Goal: Task Accomplishment & Management: Use online tool/utility

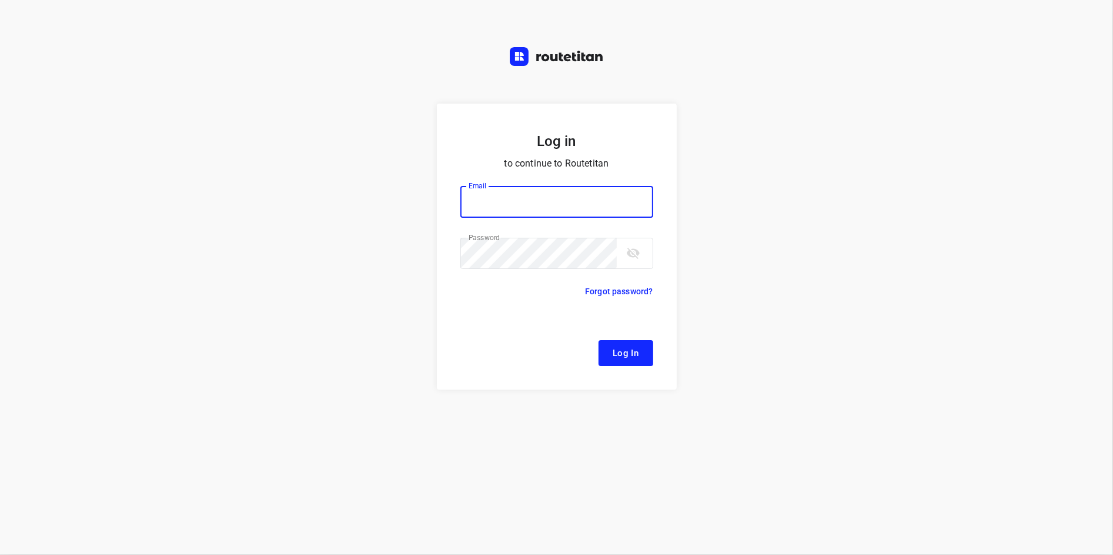
type input "[EMAIL_ADDRESS][DOMAIN_NAME]"
click at [621, 343] on button "Log In" at bounding box center [626, 353] width 55 height 26
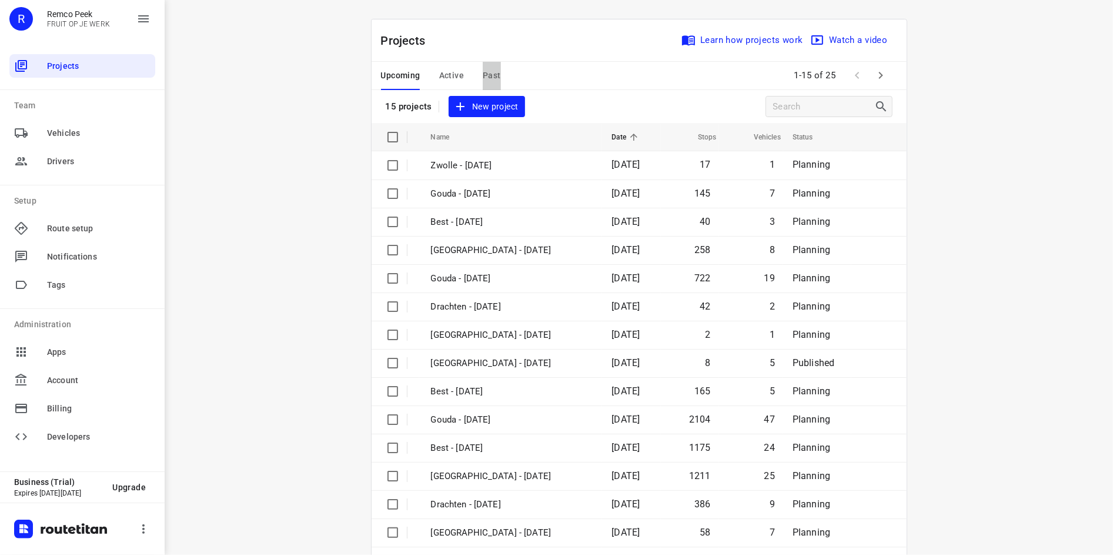
click at [488, 72] on span "Past" at bounding box center [492, 75] width 18 height 15
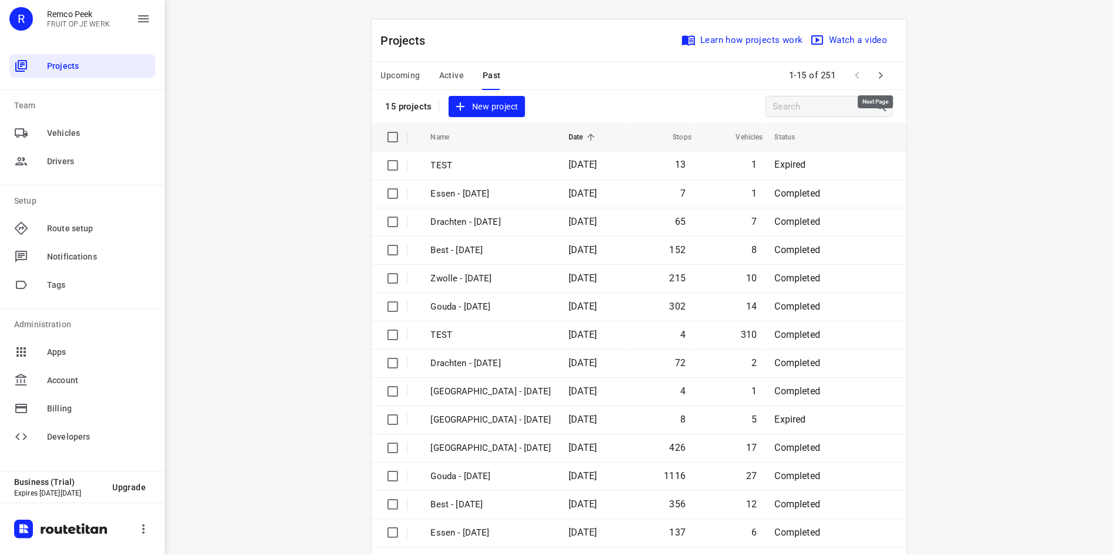
click at [874, 82] on icon "button" at bounding box center [881, 75] width 14 height 14
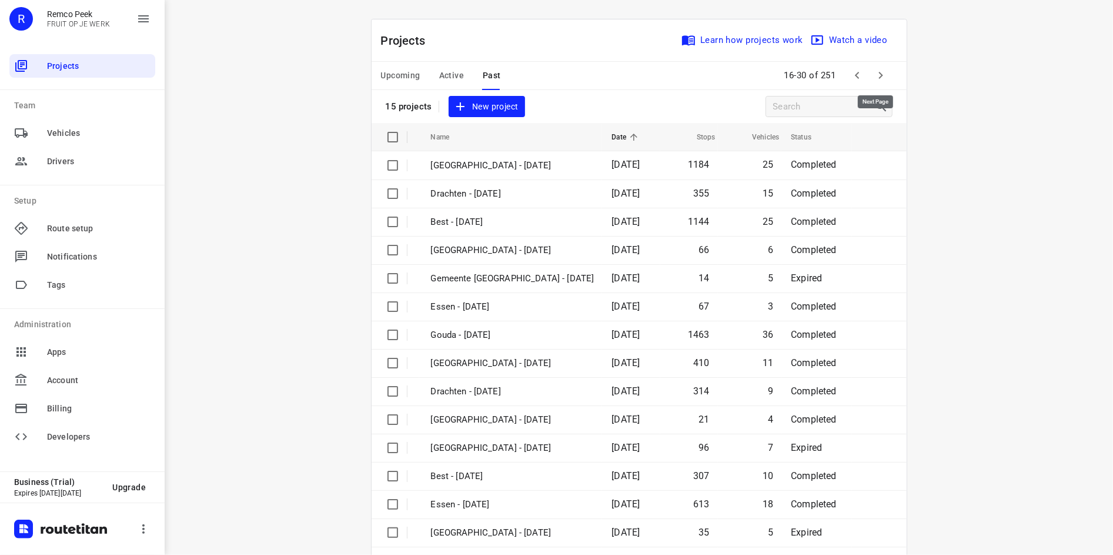
click at [879, 77] on icon "button" at bounding box center [881, 75] width 4 height 7
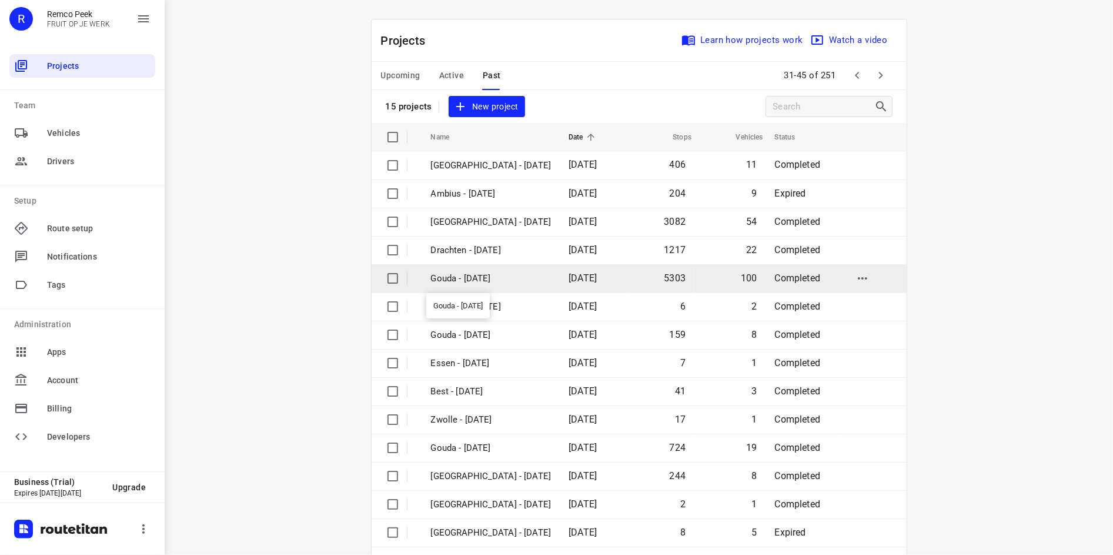
click at [523, 276] on p "Gouda - [DATE]" at bounding box center [491, 279] width 121 height 14
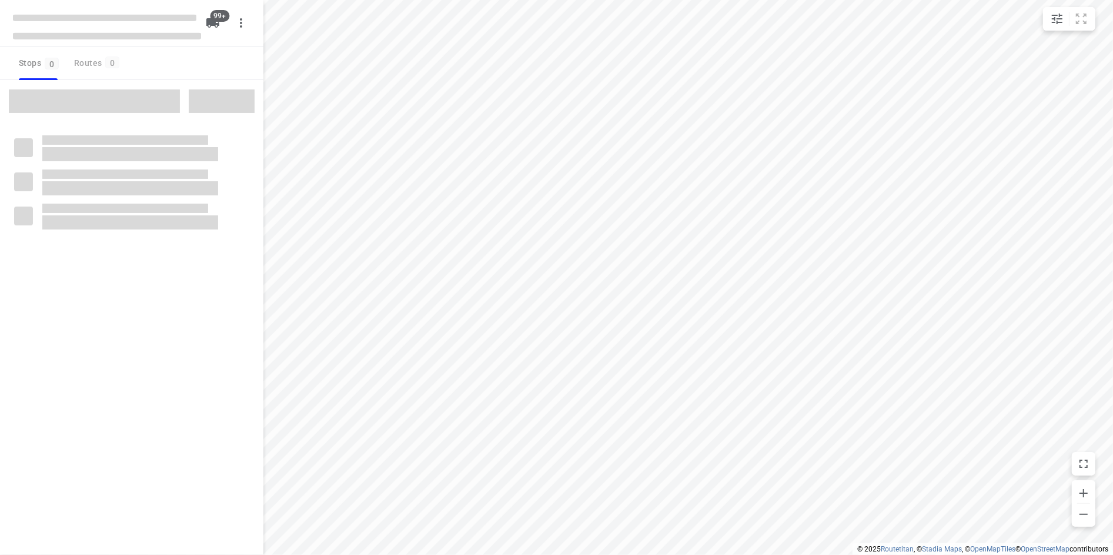
checkbox input "true"
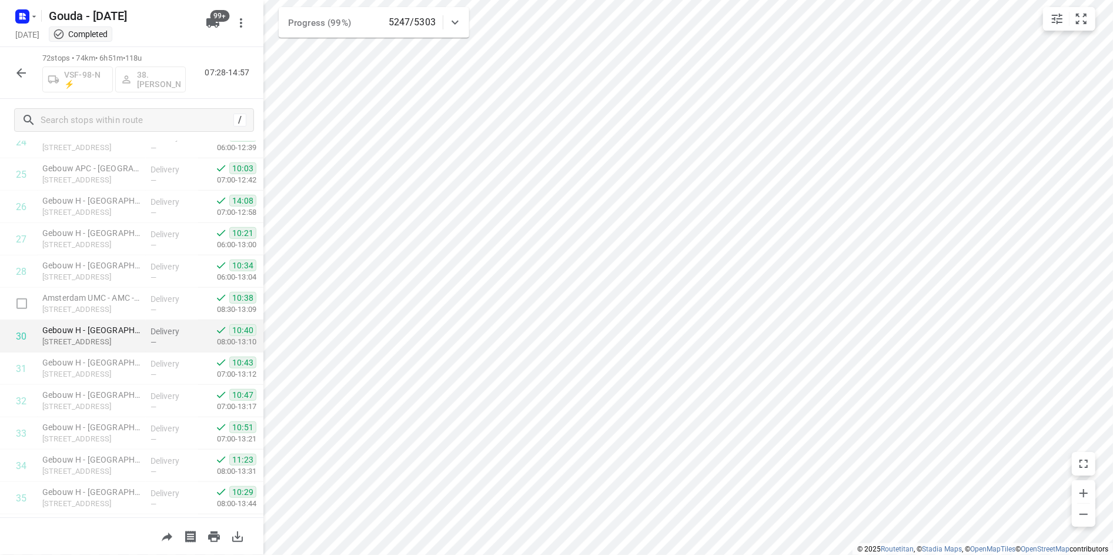
scroll to position [823, 0]
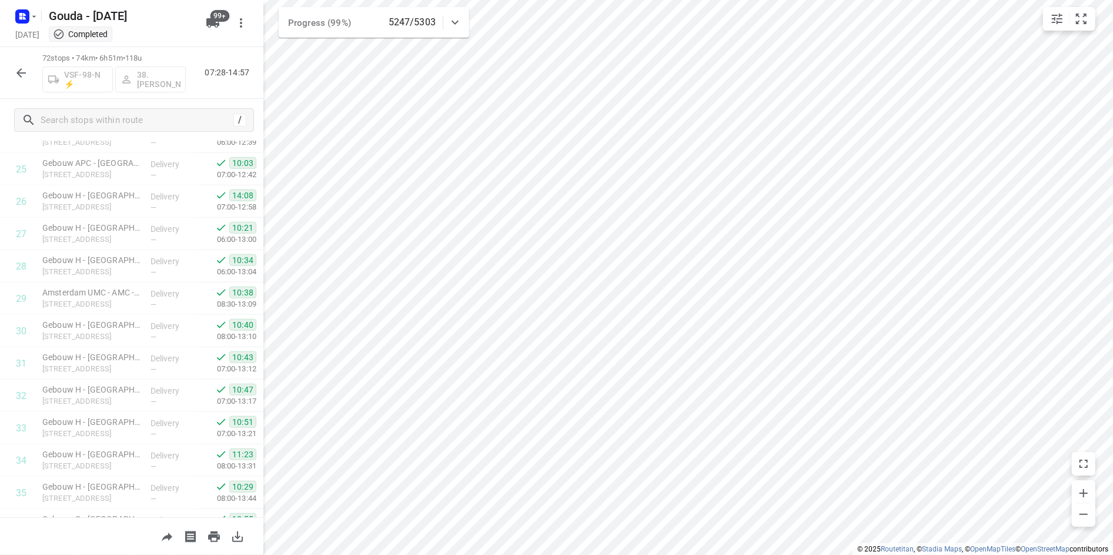
click at [480, 0] on html "i © 2025 Routetitan , © Stadia Maps , © OpenMapTiles © OpenStreetMap contributo…" at bounding box center [556, 277] width 1113 height 555
